Goal: Find contact information: Find contact information

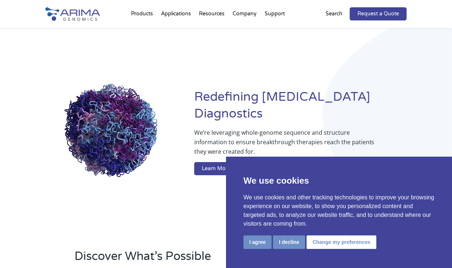
click at [245, 44] on div "Redefining [MEDICAL_DATA] Diagnostics We’re leveraging whole-genome sequence an…" at bounding box center [225, 133] width 361 height 211
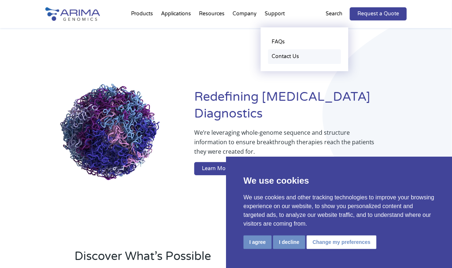
click at [280, 55] on link "Contact Us" at bounding box center [304, 56] width 73 height 15
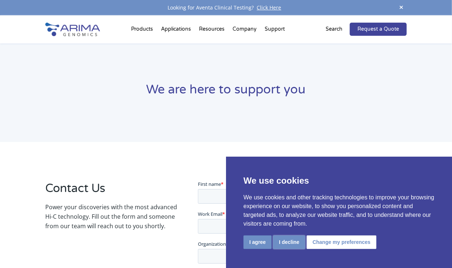
click at [287, 244] on button "I decline" at bounding box center [289, 242] width 32 height 14
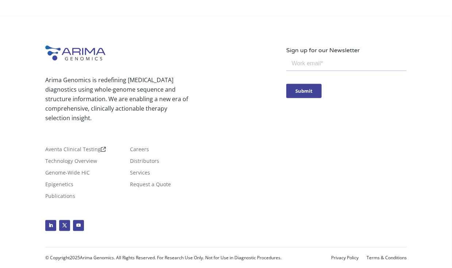
scroll to position [441, 0]
